Goal: Task Accomplishment & Management: Use online tool/utility

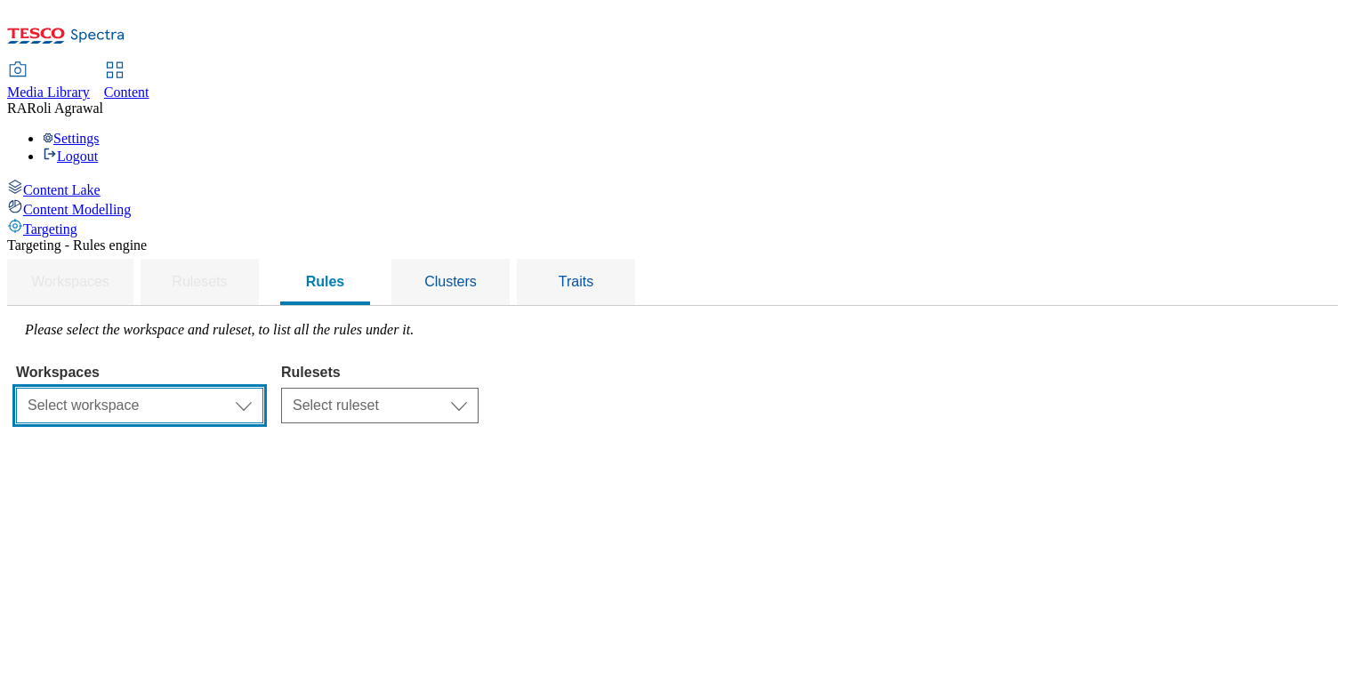
click at [263, 388] on select "Select workspace Content" at bounding box center [139, 406] width 247 height 36
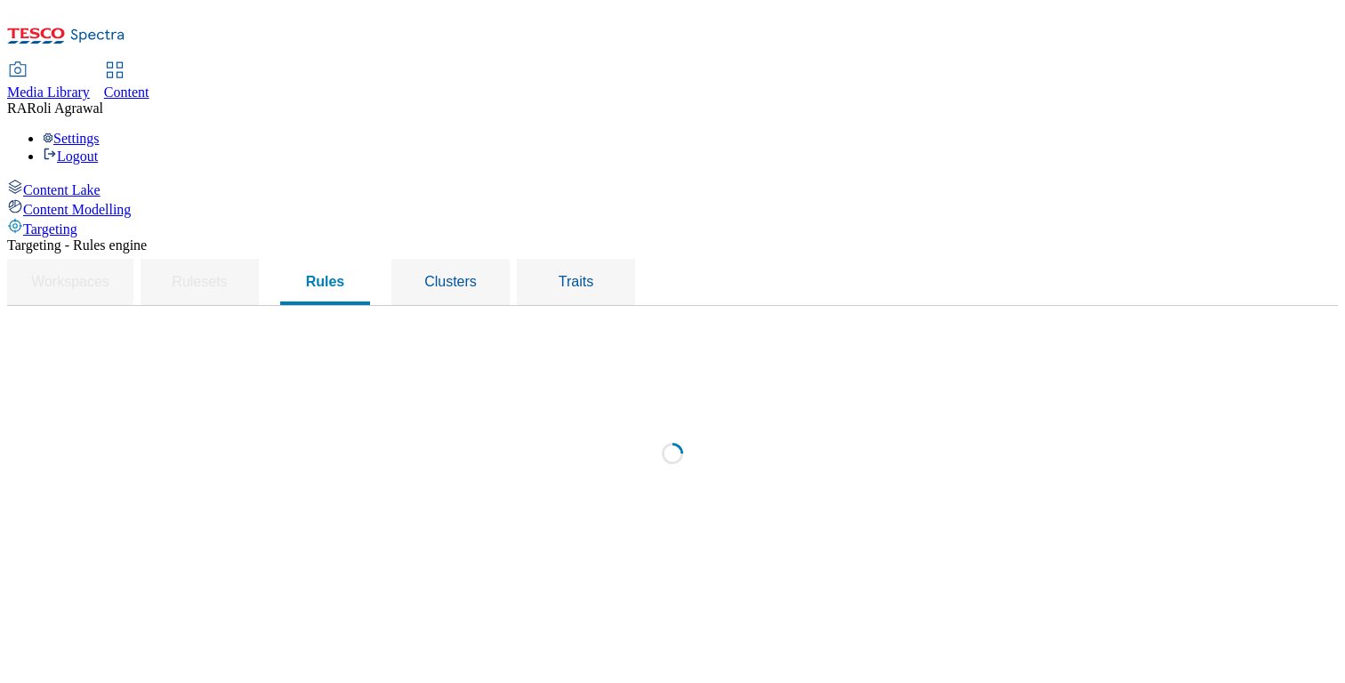
click at [544, 322] on div "Loading" at bounding box center [672, 458] width 1313 height 273
select select "f510054f-adaa-4692-b570-80fa3897127a"
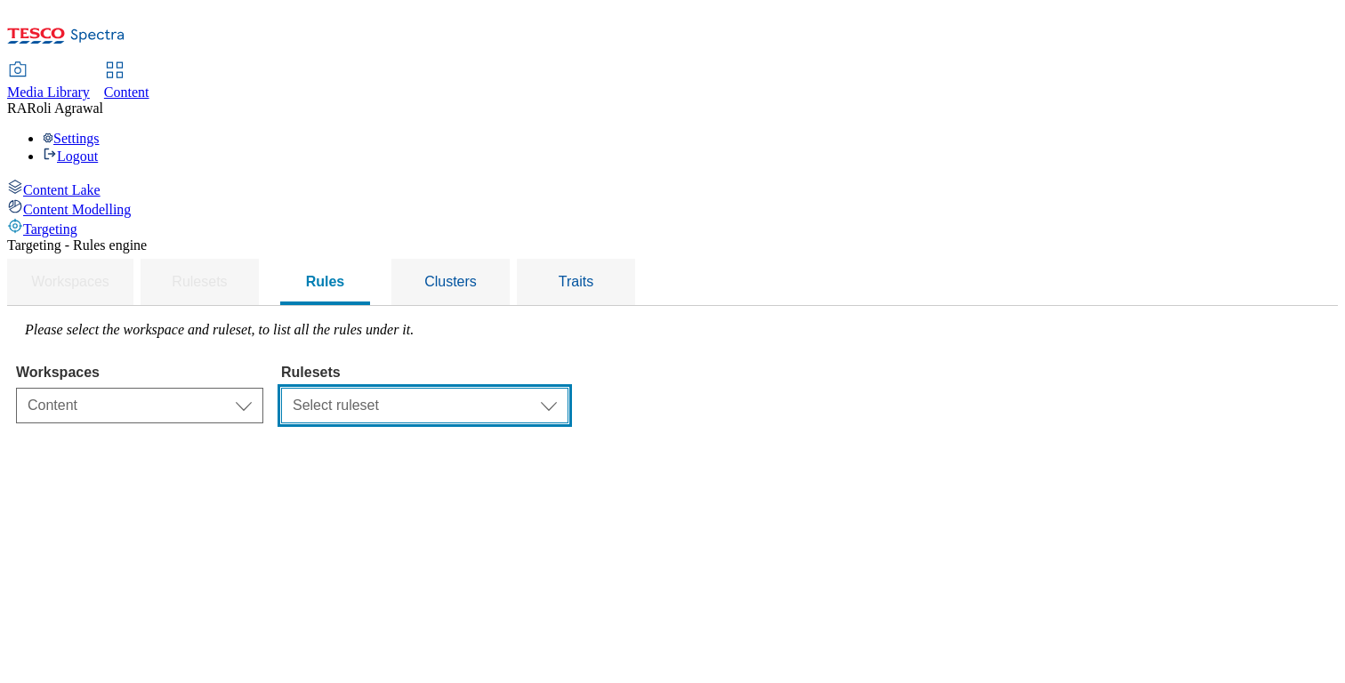
click at [551, 388] on select "Select ruleset ghs-uk" at bounding box center [424, 406] width 287 height 36
select select "48eb89cc-c22c-49b3-9be3-6f8cd5821d05"
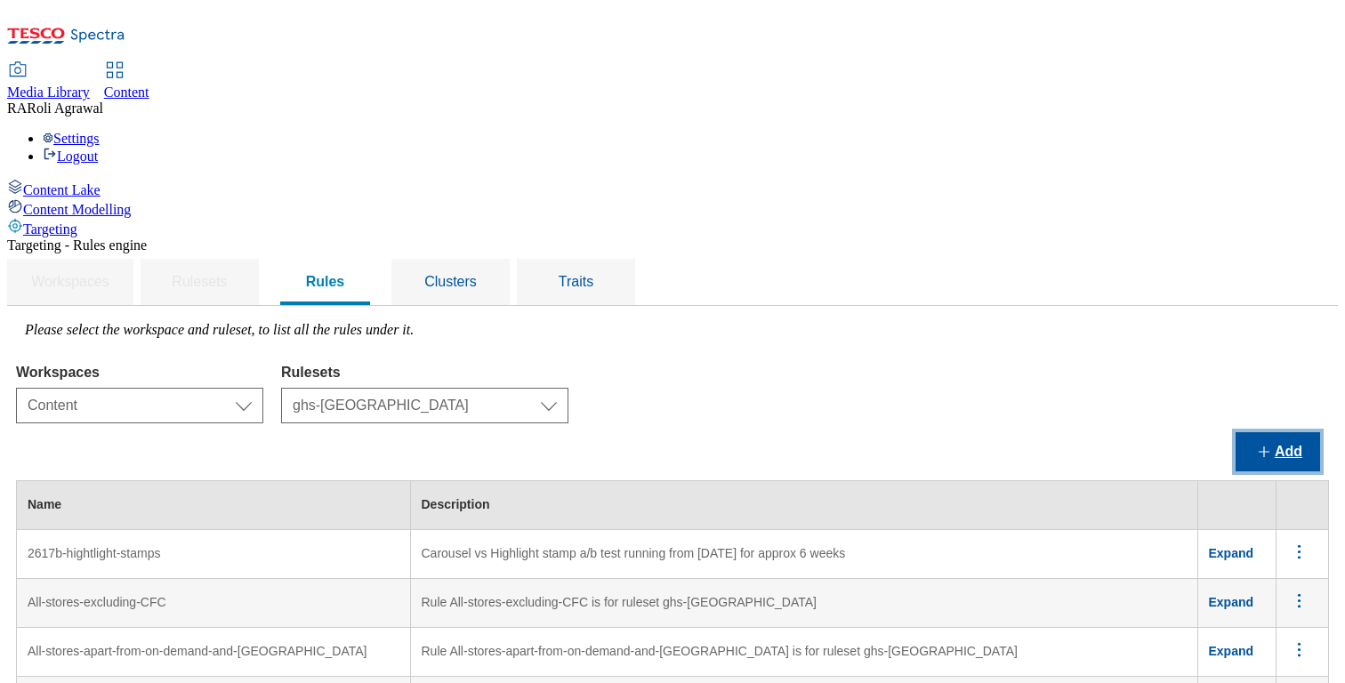
click at [1250, 432] on button "Add" at bounding box center [1277, 451] width 84 height 39
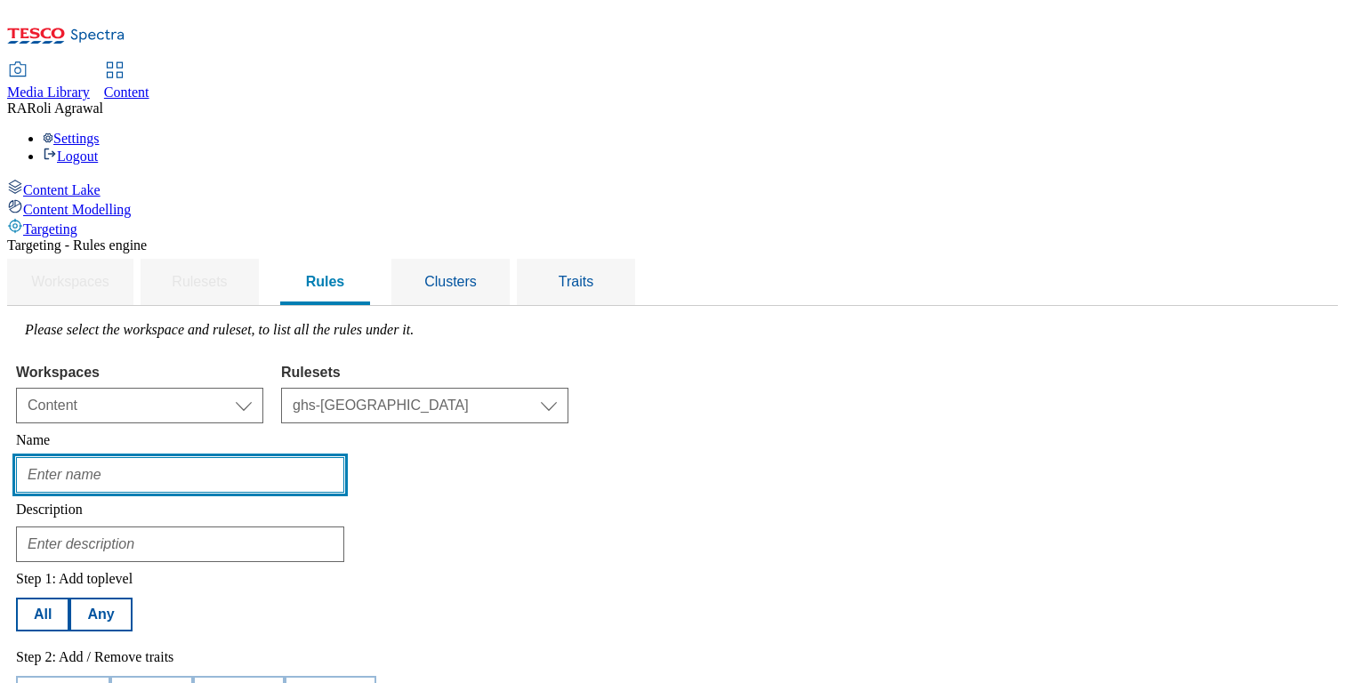
click at [344, 457] on input "text" at bounding box center [180, 475] width 328 height 36
type input "Rules for Segment"
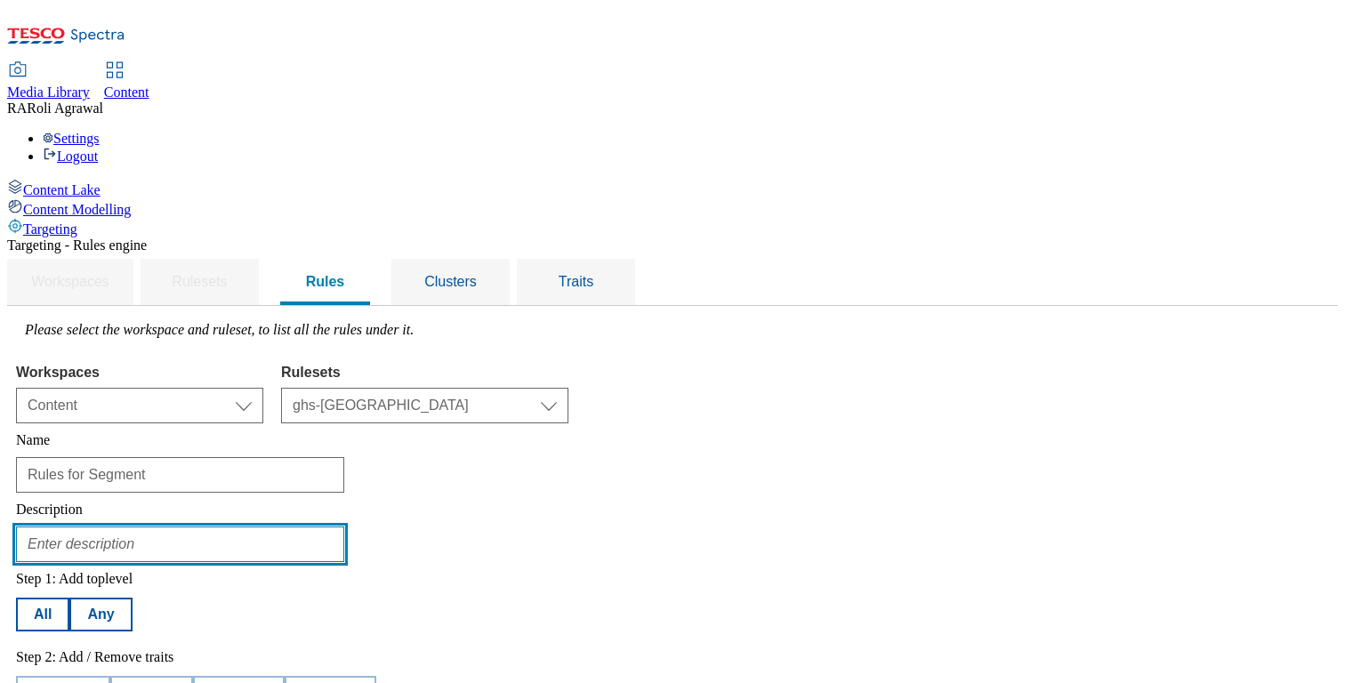
click at [344, 526] on input "text" at bounding box center [180, 544] width 328 height 36
type input "Click and Collect trial for 35 stores"
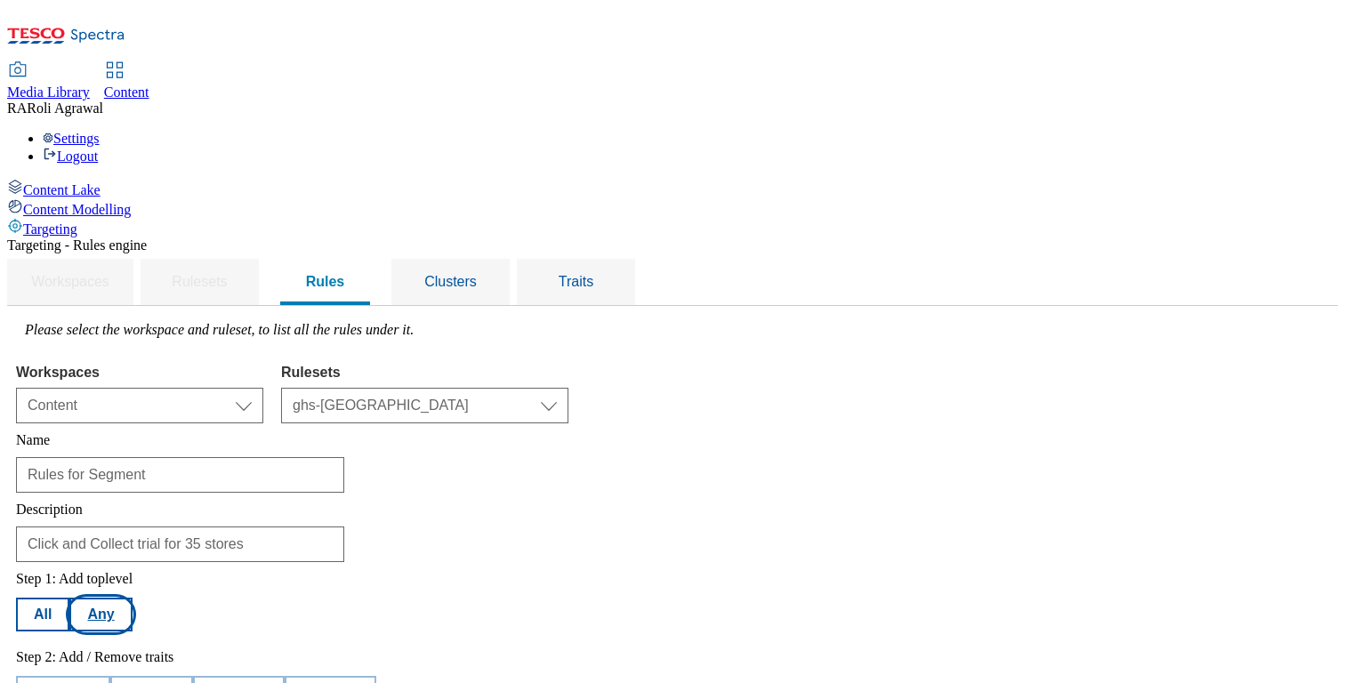
click at [132, 598] on button "Any" at bounding box center [100, 615] width 62 height 34
click at [110, 676] on button "Add trait" at bounding box center [63, 693] width 94 height 34
select select "profileSegments"
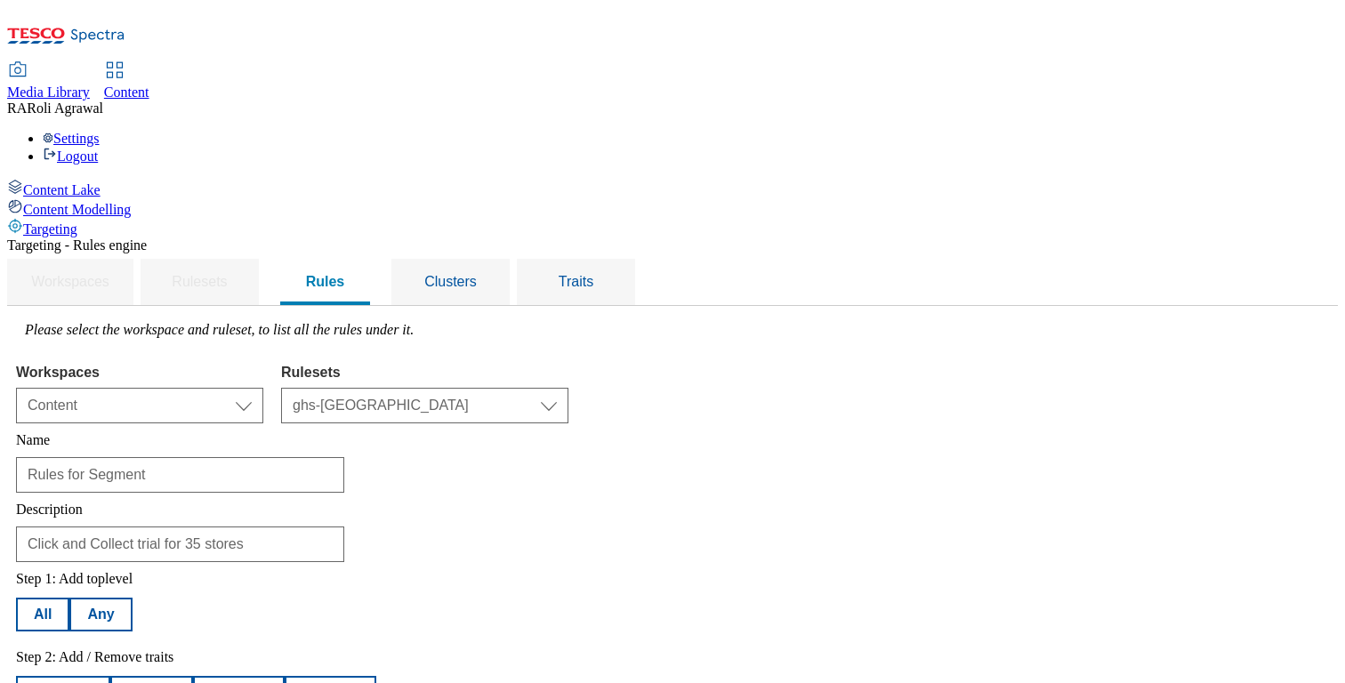
select select "equals"
